Goal: Task Accomplishment & Management: Manage account settings

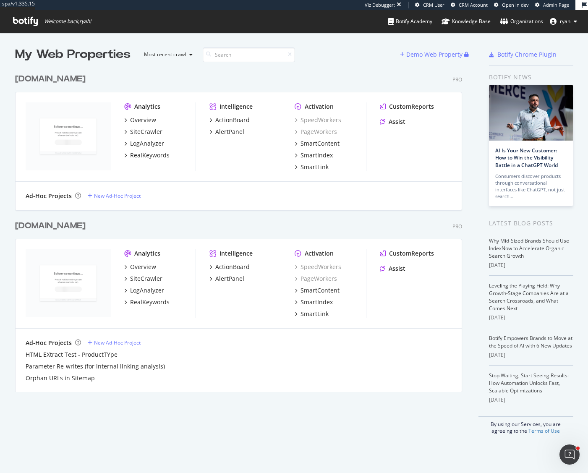
scroll to position [473, 588]
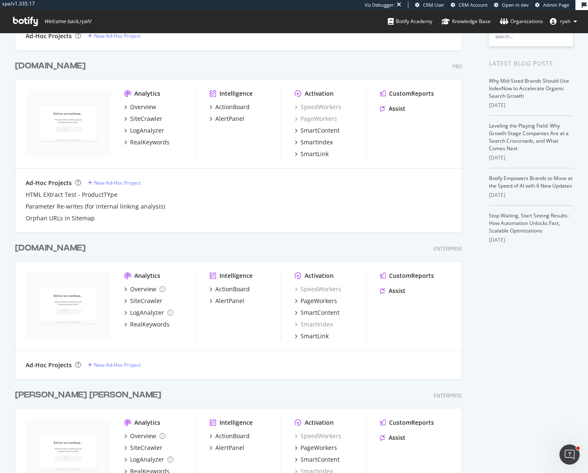
scroll to position [226, 0]
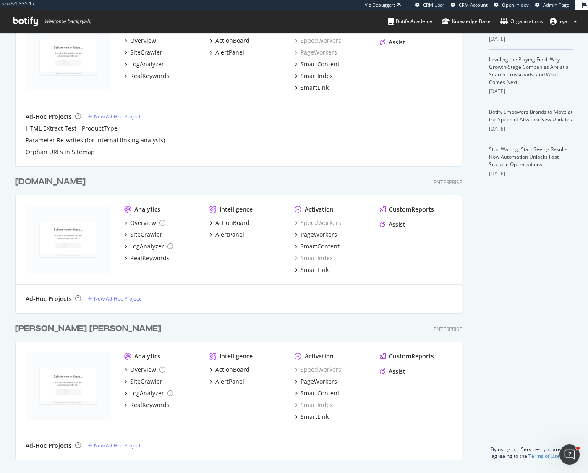
click at [59, 329] on div "[PERSON_NAME] [PERSON_NAME]" at bounding box center [88, 329] width 146 height 12
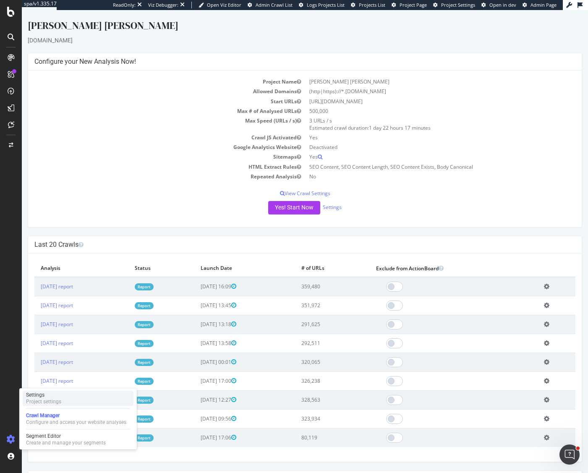
click at [50, 402] on div "Project settings" at bounding box center [43, 401] width 35 height 7
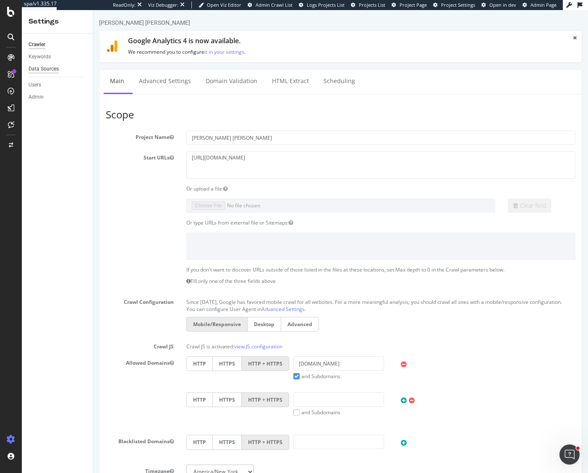
click at [41, 69] on div "Data Sources" at bounding box center [44, 69] width 30 height 9
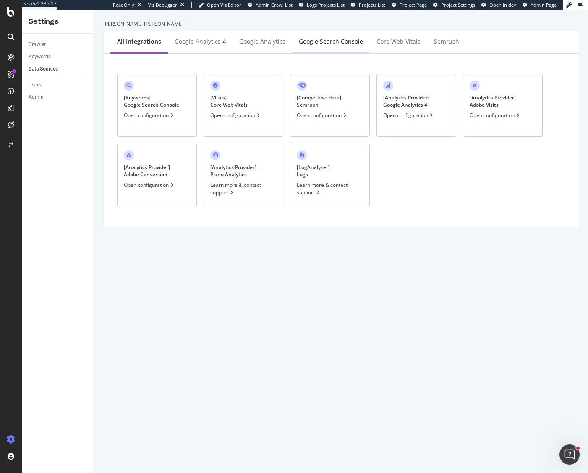
click at [319, 41] on div "Google Search Console" at bounding box center [331, 41] width 64 height 8
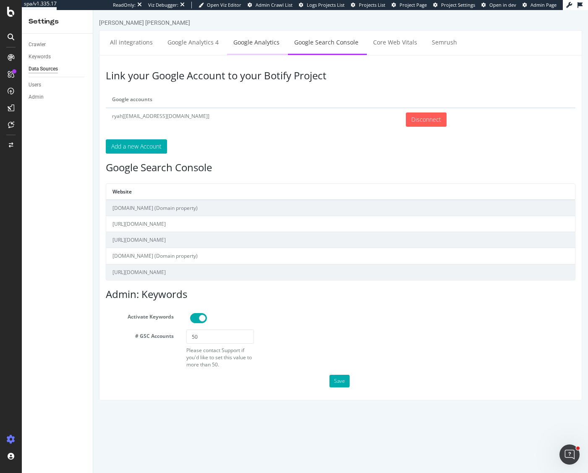
click at [253, 44] on link "Google Analytics" at bounding box center [256, 42] width 59 height 23
